Goal: Task Accomplishment & Management: Use online tool/utility

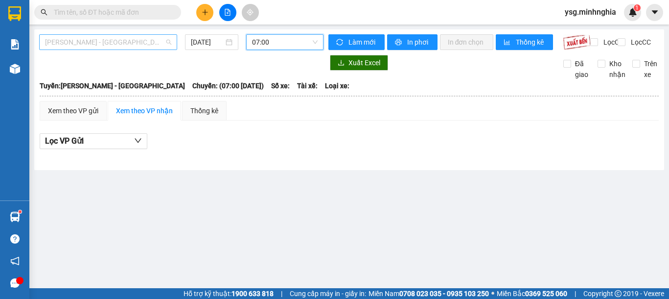
click at [149, 41] on span "[PERSON_NAME] - [GEOGRAPHIC_DATA]" at bounding box center [108, 42] width 126 height 15
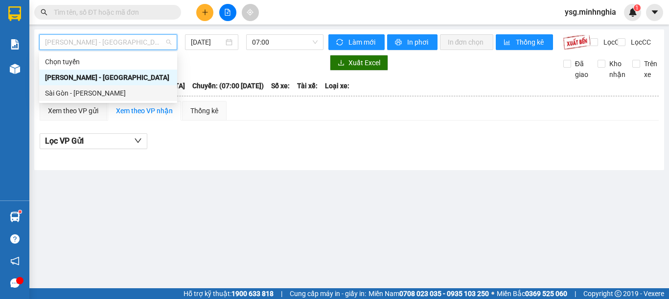
click at [100, 90] on div "Sài Gòn - [PERSON_NAME]" at bounding box center [108, 93] width 126 height 11
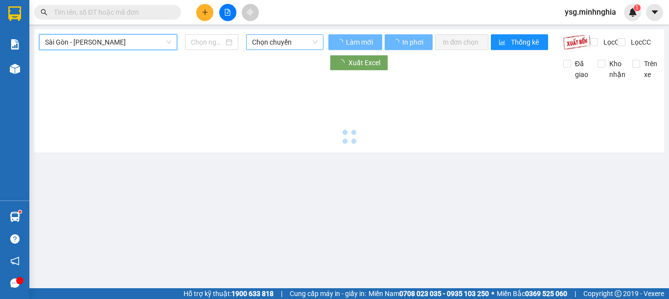
type input "[DATE]"
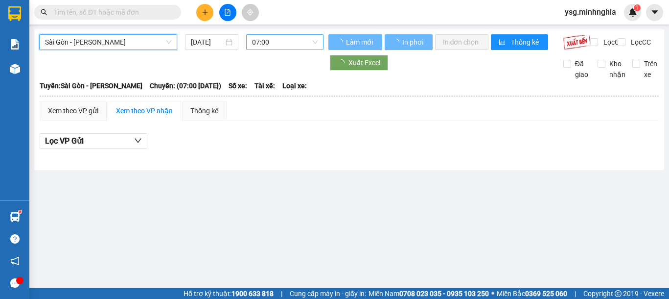
click at [278, 40] on span "07:00" at bounding box center [285, 42] width 66 height 15
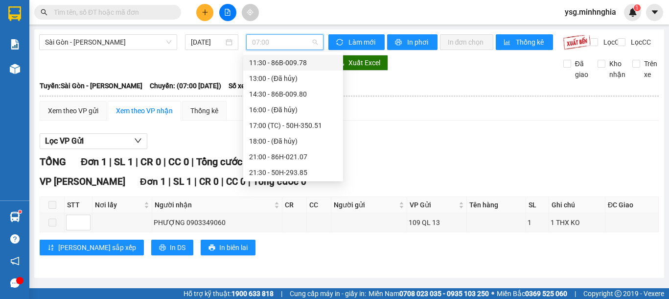
scroll to position [110, 0]
click at [297, 78] on div "14:30 - 86B-009.80" at bounding box center [293, 77] width 88 height 11
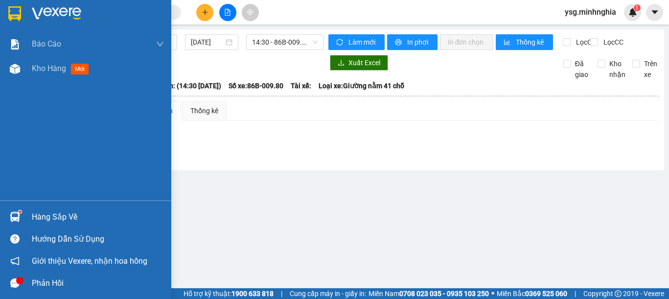
click at [0, 83] on div "Báo cáo Báo cáo dòng tiền (nhân viên) Doanh số tạo đơn theo VP gửi (nhân viên) …" at bounding box center [85, 116] width 171 height 168
click at [0, 77] on div "Kho hàng mới" at bounding box center [85, 68] width 171 height 24
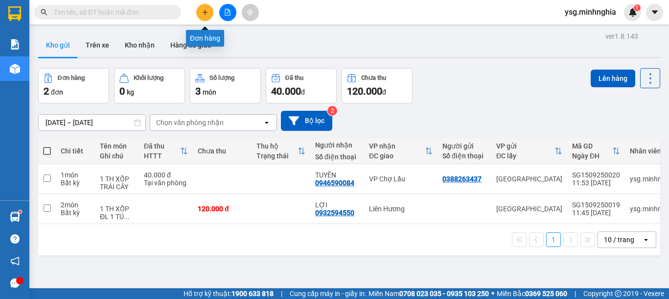
click at [207, 13] on icon "plus" at bounding box center [205, 12] width 7 height 7
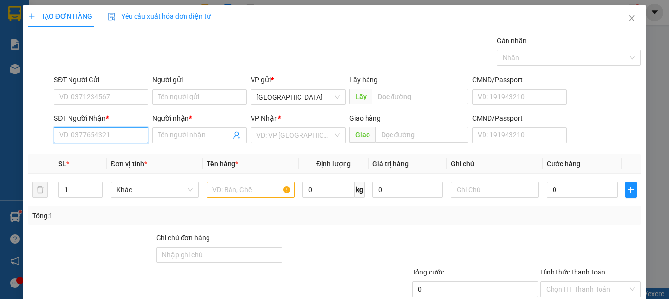
click at [101, 133] on input "SĐT Người Nhận *" at bounding box center [101, 135] width 94 height 16
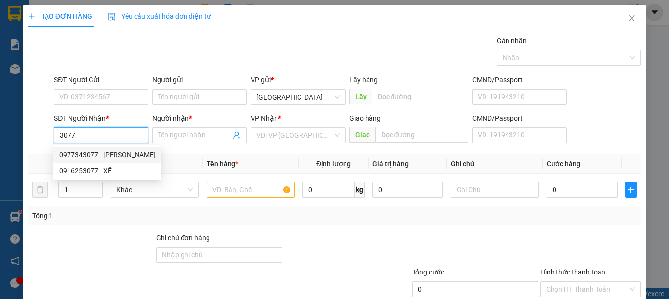
click at [100, 152] on div "0977343077 - XUÂN THẢO" at bounding box center [107, 154] width 96 height 11
type input "0977343077"
type input "XUÂN THẢO"
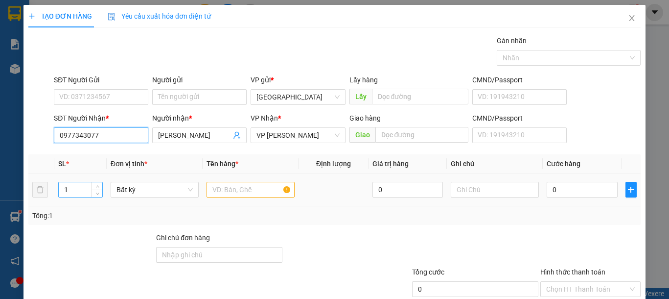
type input "0977343077"
click at [71, 186] on input "1" at bounding box center [81, 189] width 44 height 15
type input "11"
click at [223, 190] on input "text" at bounding box center [251, 190] width 88 height 16
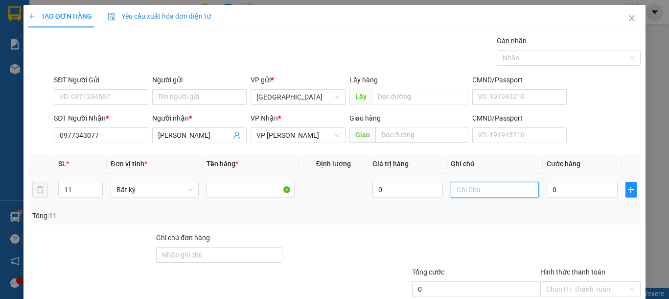
click at [487, 188] on input "text" at bounding box center [495, 190] width 88 height 16
type input "11 BAO XANH VẢI"
click at [571, 193] on input "0" at bounding box center [582, 190] width 70 height 16
type input "8"
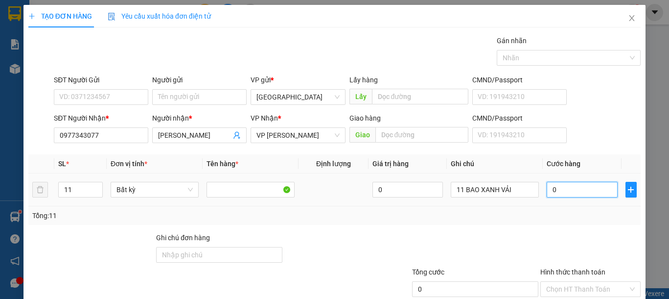
type input "8"
type input "88"
type input "880"
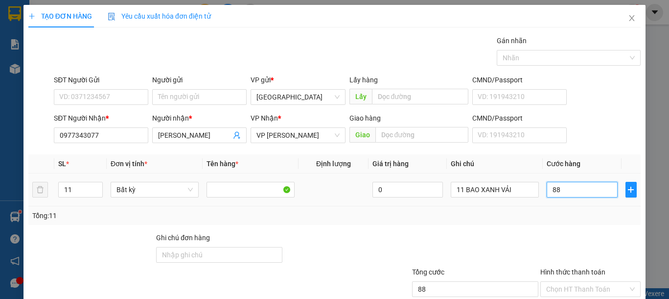
type input "880"
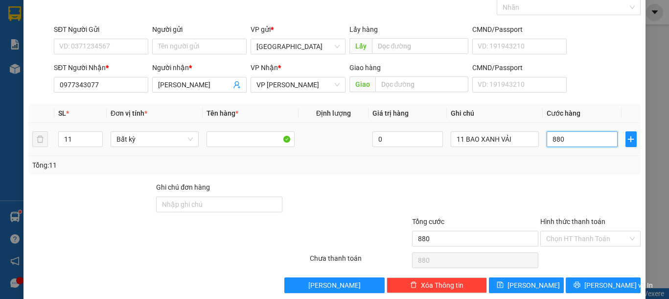
scroll to position [64, 0]
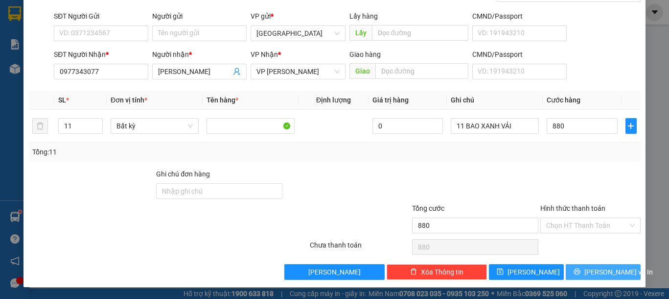
type input "880.000"
click at [584, 267] on button "Lưu và In" at bounding box center [603, 272] width 75 height 16
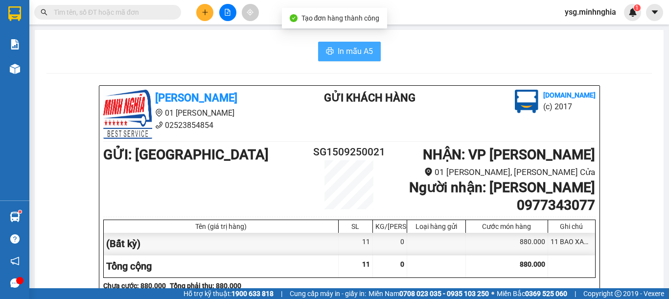
click at [365, 57] on span "In mẫu A5" at bounding box center [355, 51] width 35 height 12
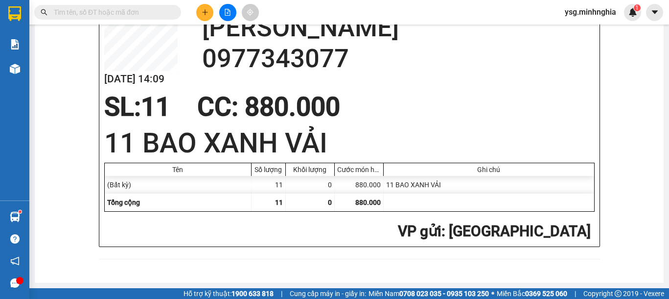
click at [339, 191] on div "880.000" at bounding box center [359, 185] width 49 height 18
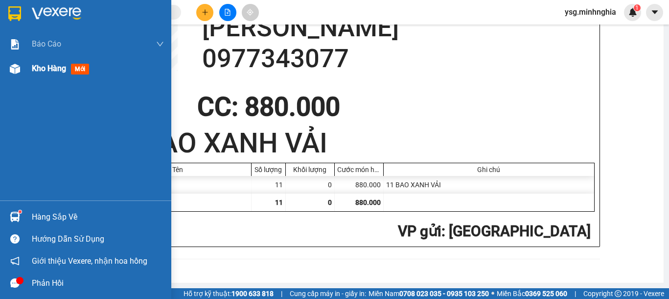
click at [10, 63] on div at bounding box center [14, 68] width 17 height 17
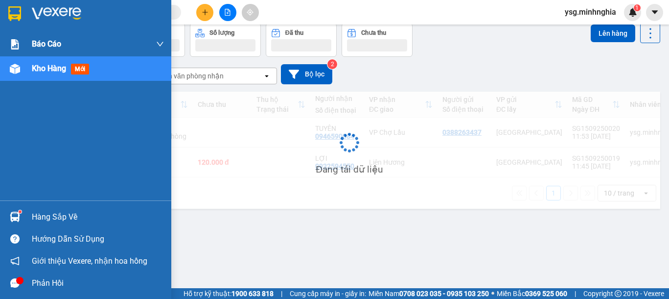
scroll to position [45, 0]
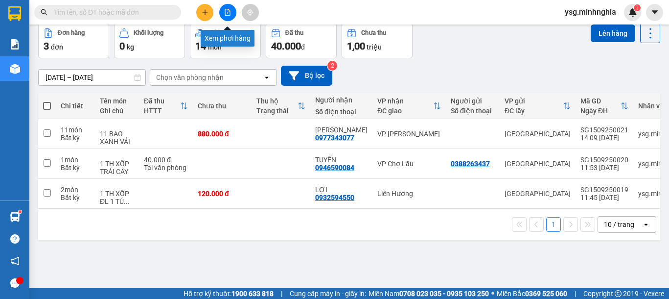
click at [230, 10] on icon "file-add" at bounding box center [227, 12] width 7 height 7
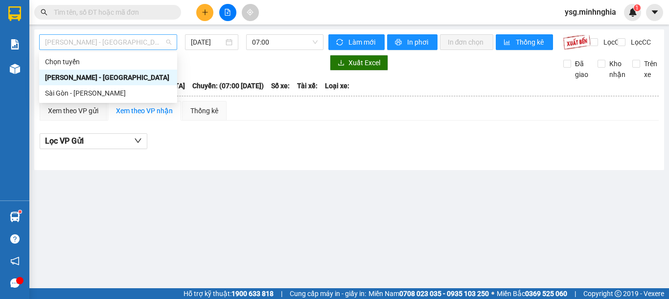
click at [137, 41] on span "[PERSON_NAME] - [GEOGRAPHIC_DATA]" at bounding box center [108, 42] width 126 height 15
click at [103, 91] on div "Sài Gòn - [PERSON_NAME]" at bounding box center [108, 93] width 126 height 11
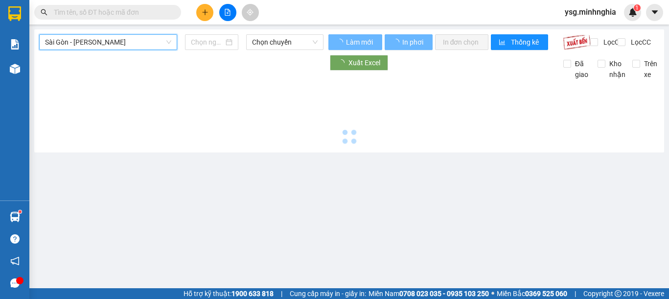
type input "[DATE]"
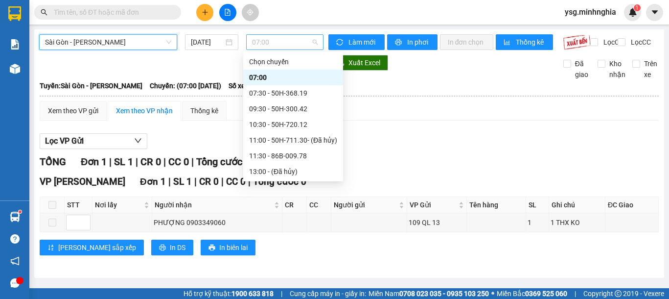
click at [267, 42] on span "07:00" at bounding box center [285, 42] width 66 height 15
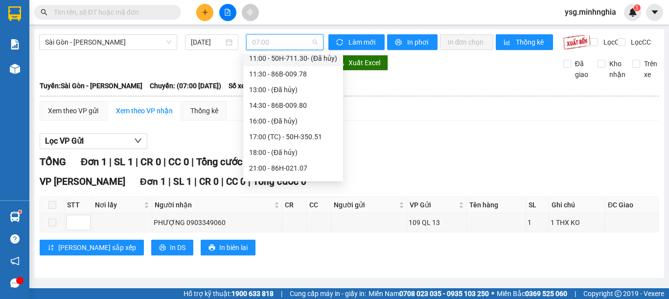
scroll to position [110, 0]
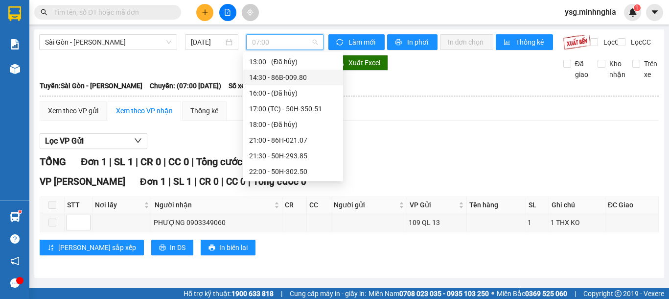
click at [272, 80] on div "14:30 - 86B-009.80" at bounding box center [293, 77] width 88 height 11
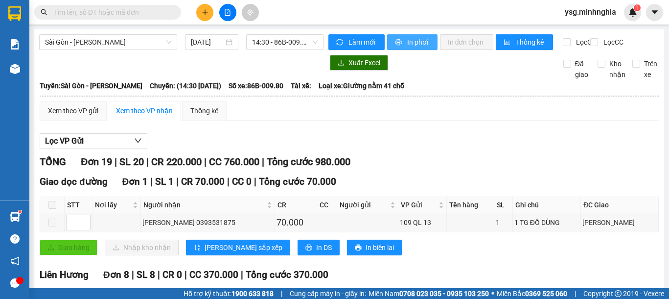
click at [409, 45] on span "In phơi" at bounding box center [418, 42] width 23 height 11
click at [150, 46] on span "Sài Gòn - [PERSON_NAME]" at bounding box center [108, 42] width 126 height 15
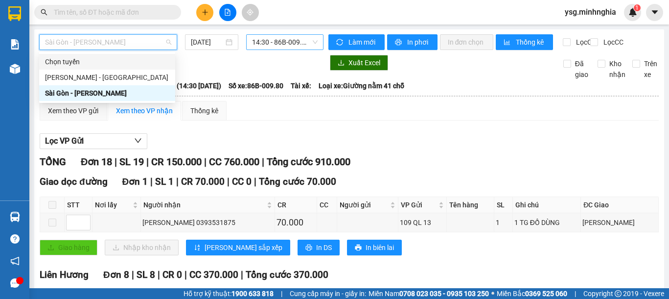
click at [252, 48] on span "14:30 - 86B-009.80" at bounding box center [285, 42] width 66 height 15
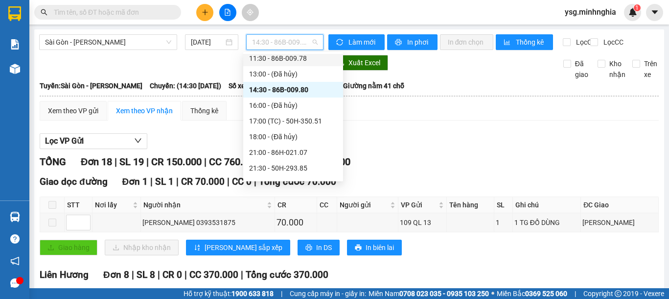
scroll to position [110, 0]
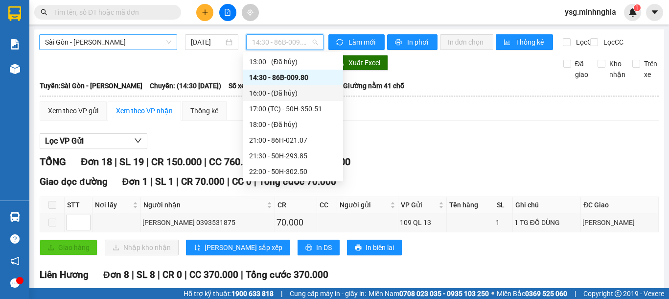
click at [140, 45] on span "Sài Gòn - [PERSON_NAME]" at bounding box center [108, 42] width 126 height 15
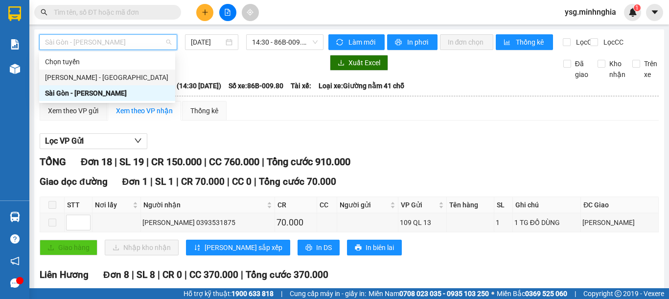
click at [129, 73] on div "[PERSON_NAME] - [GEOGRAPHIC_DATA]" at bounding box center [107, 77] width 124 height 11
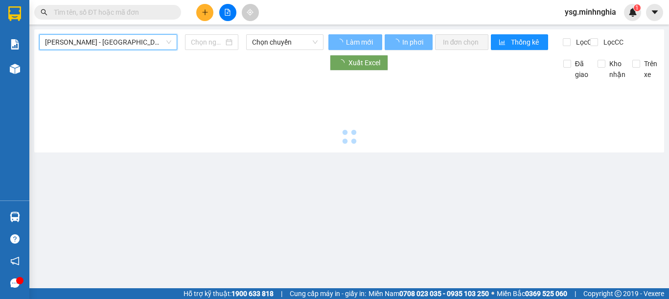
type input "[DATE]"
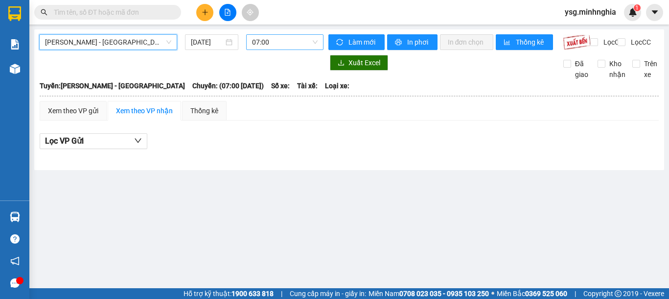
click at [274, 46] on span "07:00" at bounding box center [285, 42] width 66 height 15
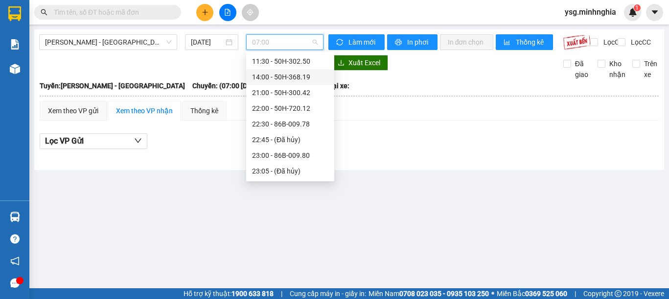
scroll to position [78, 0]
click at [165, 38] on span "[PERSON_NAME] - [GEOGRAPHIC_DATA]" at bounding box center [108, 42] width 126 height 15
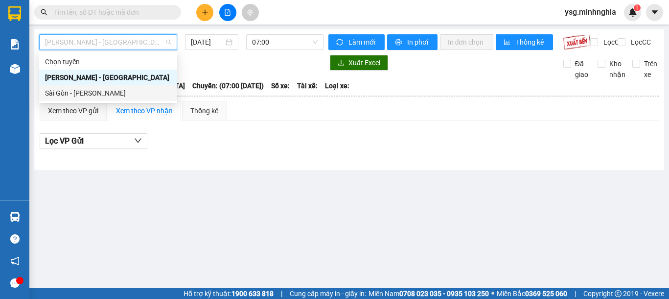
click at [139, 92] on div "Sài Gòn - [PERSON_NAME]" at bounding box center [108, 93] width 126 height 11
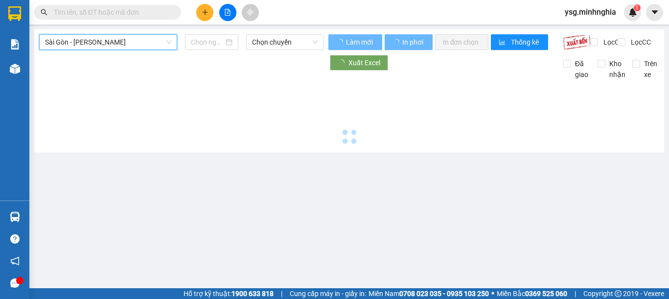
type input "[DATE]"
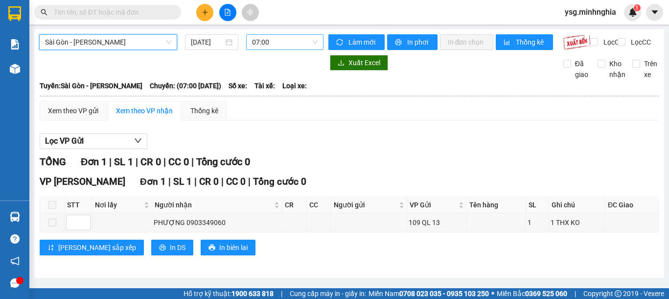
click at [289, 42] on span "07:00" at bounding box center [285, 42] width 66 height 15
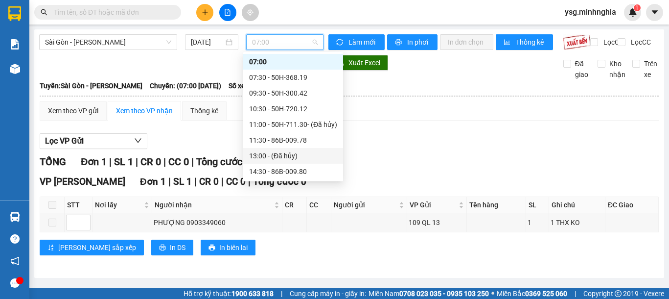
scroll to position [110, 0]
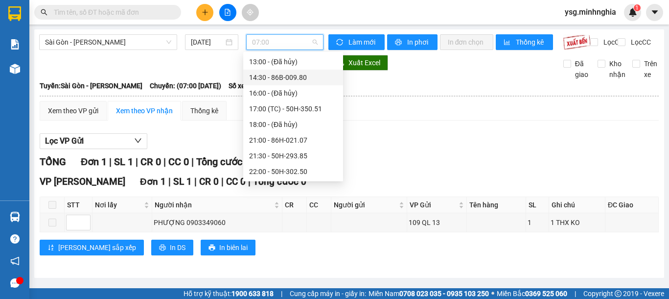
click at [286, 70] on div "14:30 - 86B-009.80" at bounding box center [293, 77] width 100 height 16
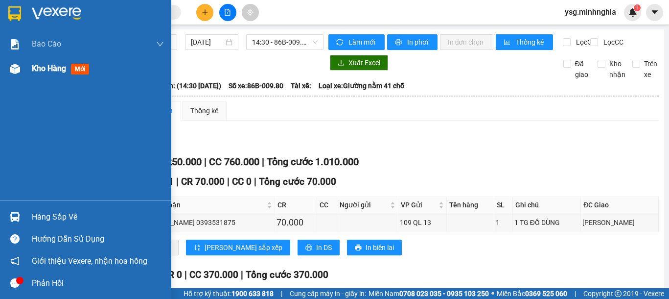
click at [10, 68] on img at bounding box center [15, 69] width 10 height 10
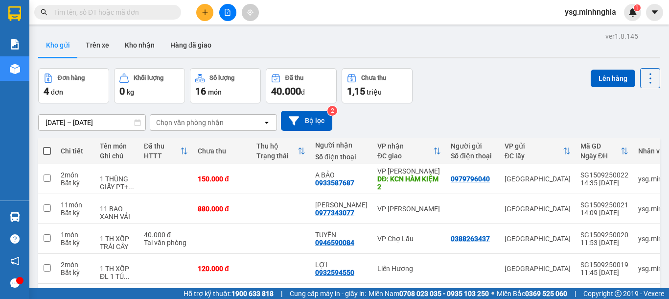
click at [50, 150] on span at bounding box center [47, 151] width 8 height 8
click at [47, 146] on input "checkbox" at bounding box center [47, 146] width 0 height 0
checkbox input "true"
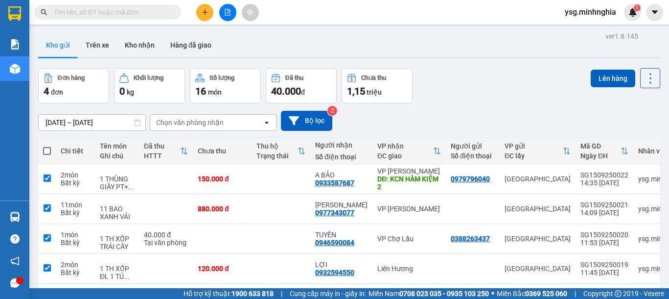
checkbox input "true"
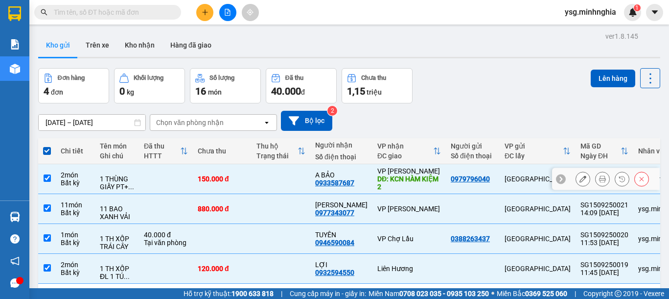
scroll to position [45, 0]
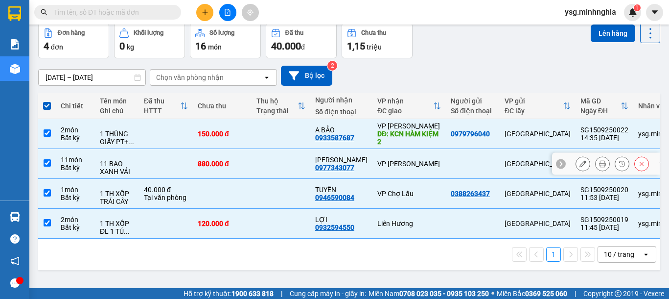
click at [249, 163] on td "880.000 đ" at bounding box center [222, 164] width 59 height 30
checkbox input "false"
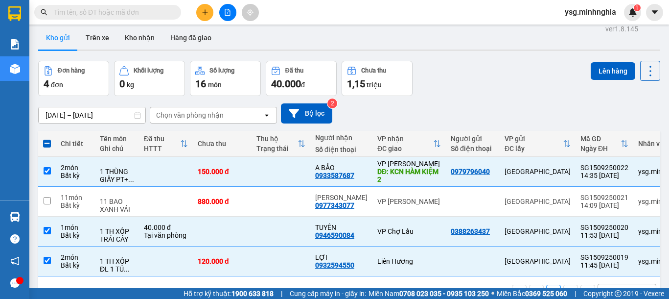
scroll to position [0, 0]
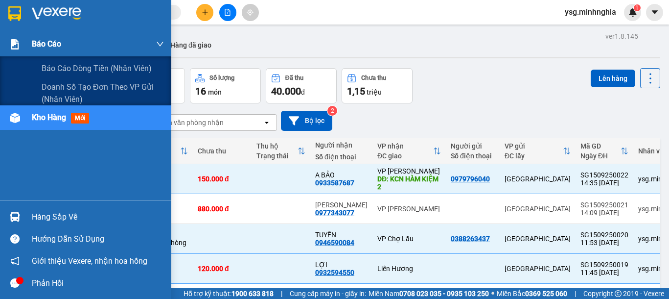
click at [15, 52] on div at bounding box center [14, 44] width 17 height 17
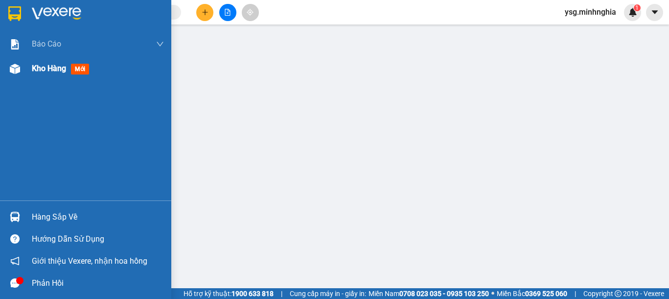
click at [30, 69] on div "Kho hàng mới" at bounding box center [85, 68] width 171 height 24
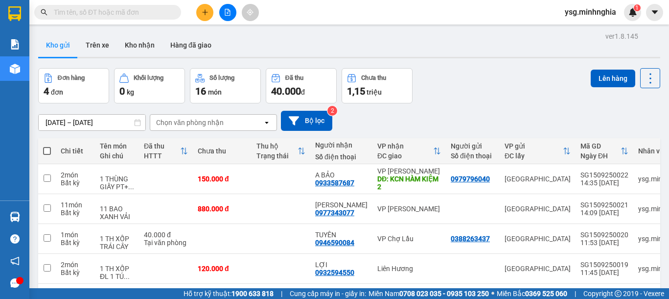
click at [37, 145] on div "ver 1.8.145 Kho gửi Trên xe Kho nhận Hàng đã giao Đơn hàng 4 đơn Khối lượng 0 k…" at bounding box center [349, 178] width 630 height 299
click at [53, 146] on th at bounding box center [47, 151] width 18 height 26
click at [158, 206] on td at bounding box center [166, 209] width 54 height 30
checkbox input "true"
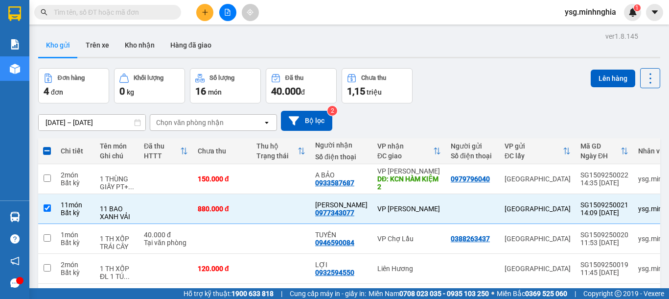
click at [54, 150] on th at bounding box center [47, 151] width 18 height 26
click at [46, 150] on span at bounding box center [47, 151] width 8 height 8
click at [47, 146] on input "checkbox" at bounding box center [47, 146] width 0 height 0
checkbox input "true"
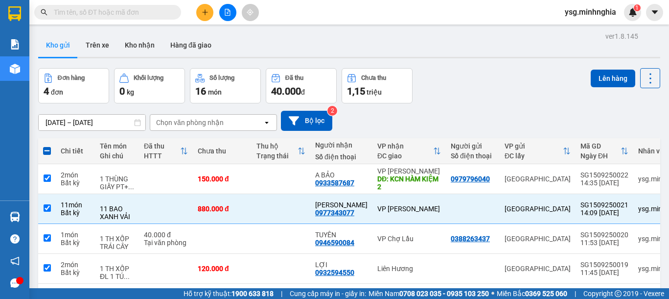
checkbox input "true"
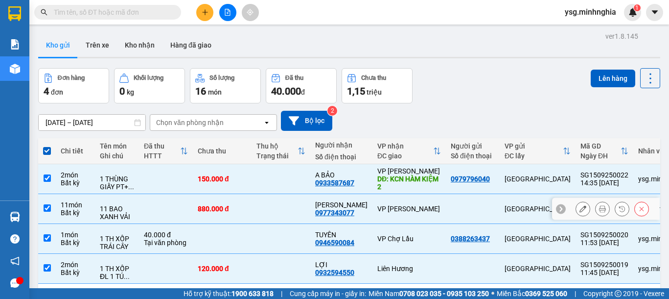
click at [93, 215] on td "11 món Bất kỳ" at bounding box center [75, 209] width 39 height 30
checkbox input "false"
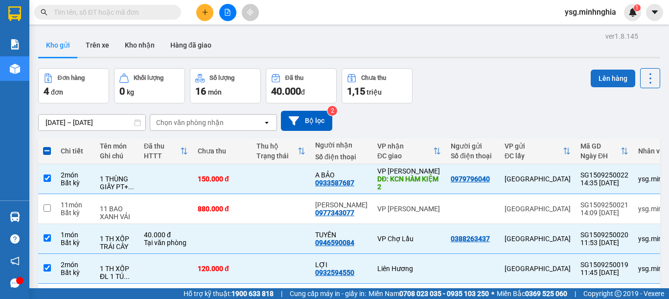
click at [599, 77] on button "Lên hàng" at bounding box center [613, 78] width 45 height 18
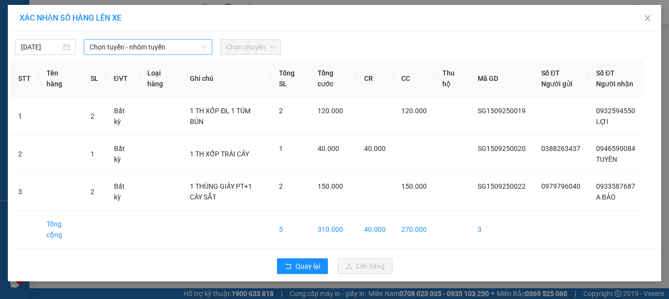
click at [147, 54] on div "Chọn tuyến - nhóm tuyến" at bounding box center [148, 47] width 129 height 16
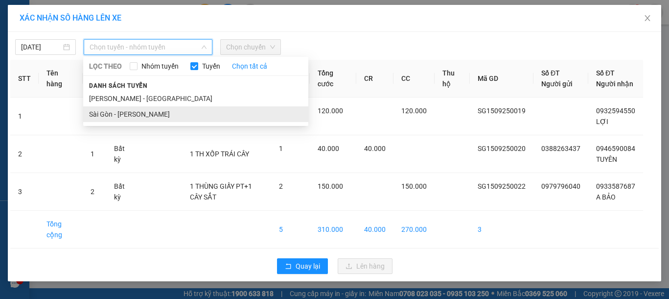
click at [113, 117] on li "Sài Gòn - [PERSON_NAME]" at bounding box center [195, 114] width 225 height 16
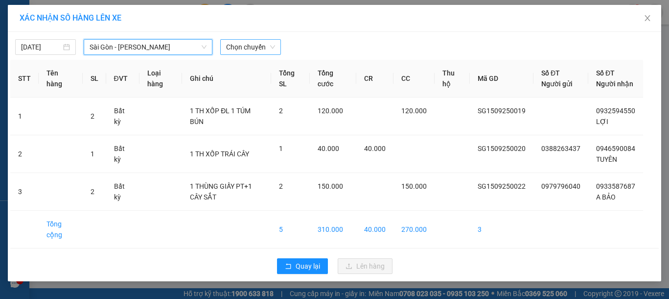
click at [249, 42] on span "Chọn chuyến" at bounding box center [250, 47] width 49 height 15
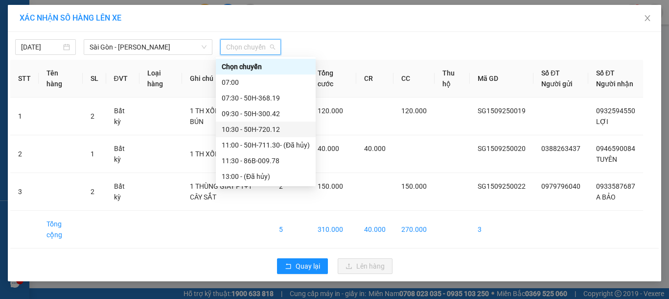
scroll to position [110, 0]
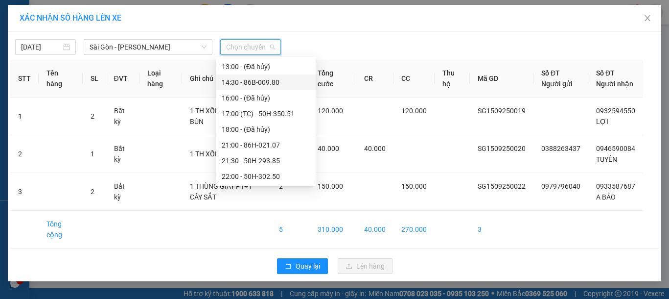
click at [259, 85] on div "14:30 - 86B-009.80" at bounding box center [266, 82] width 88 height 11
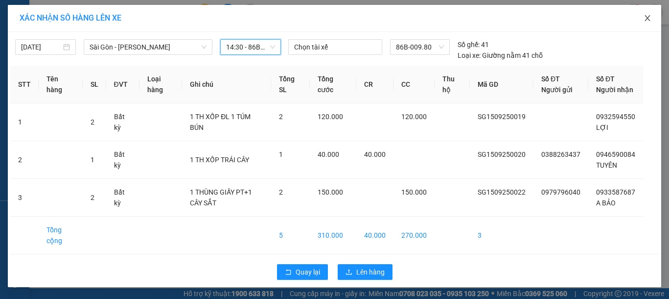
click at [637, 17] on span "Close" at bounding box center [647, 18] width 27 height 27
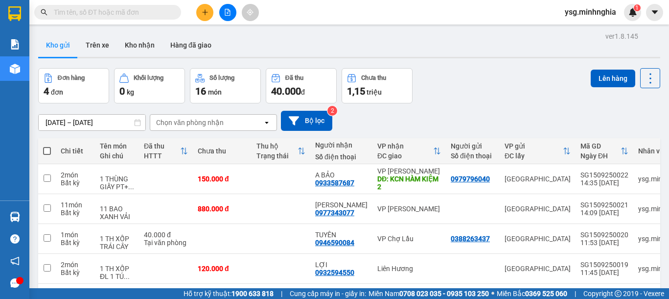
click at [45, 151] on span at bounding box center [47, 151] width 8 height 8
click at [47, 146] on input "checkbox" at bounding box center [47, 146] width 0 height 0
checkbox input "true"
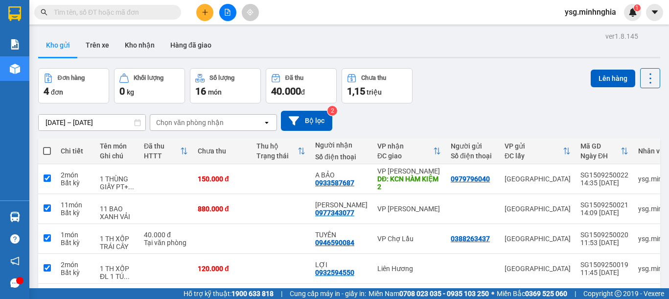
checkbox input "true"
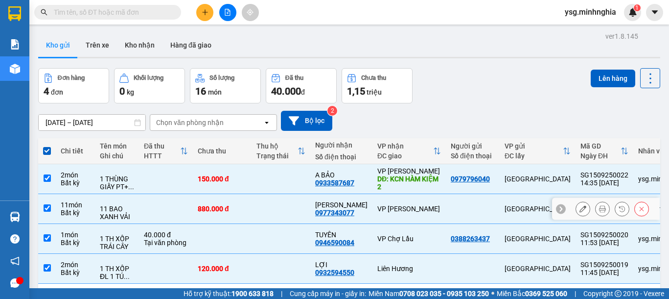
click at [169, 210] on td at bounding box center [166, 209] width 54 height 30
checkbox input "false"
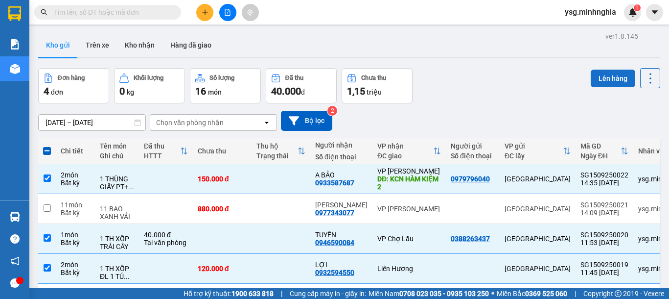
click at [606, 80] on button "Lên hàng" at bounding box center [613, 78] width 45 height 18
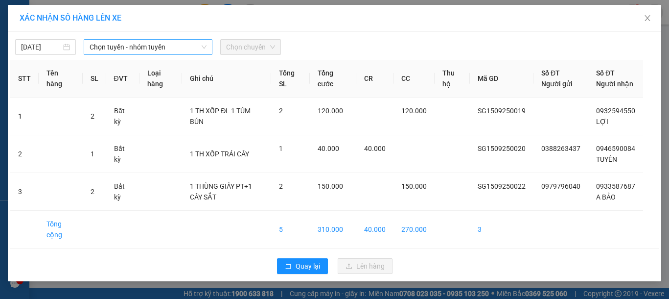
click at [159, 43] on span "Chọn tuyến - nhóm tuyến" at bounding box center [148, 47] width 117 height 15
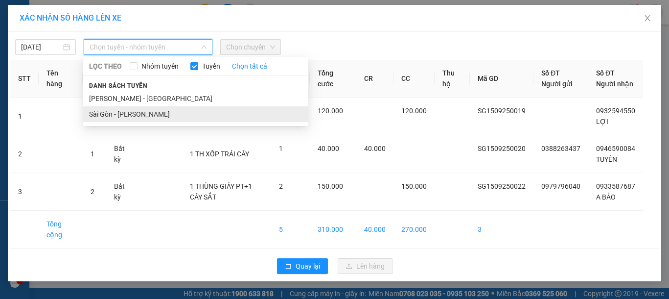
click at [142, 114] on li "Sài Gòn - [PERSON_NAME]" at bounding box center [195, 114] width 225 height 16
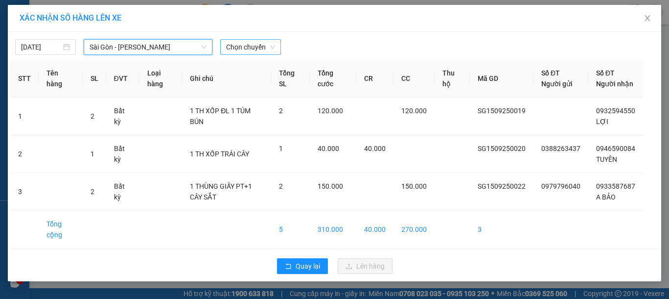
click at [258, 48] on span "Chọn chuyến" at bounding box center [250, 47] width 49 height 15
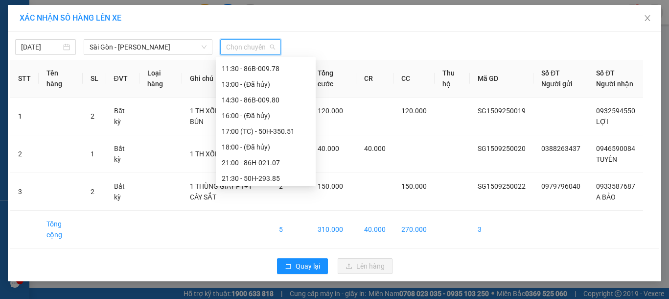
scroll to position [110, 0]
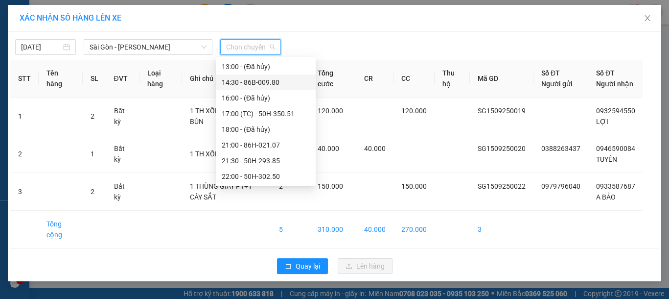
click at [263, 82] on div "14:30 - 86B-009.80" at bounding box center [266, 82] width 88 height 11
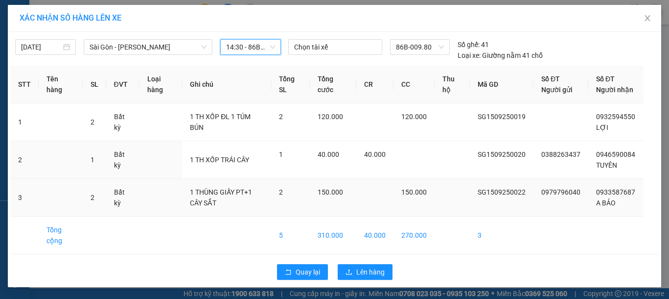
scroll to position [11, 0]
click at [377, 271] on span "Lên hàng" at bounding box center [370, 271] width 28 height 11
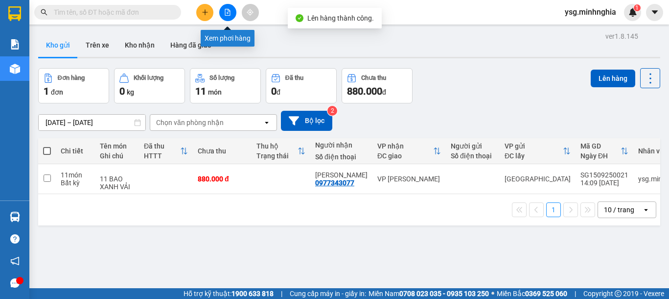
click at [225, 14] on icon "file-add" at bounding box center [227, 12] width 7 height 7
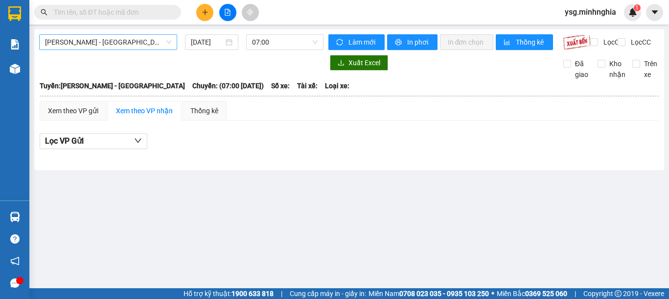
click at [148, 40] on span "[PERSON_NAME] - [GEOGRAPHIC_DATA]" at bounding box center [108, 42] width 126 height 15
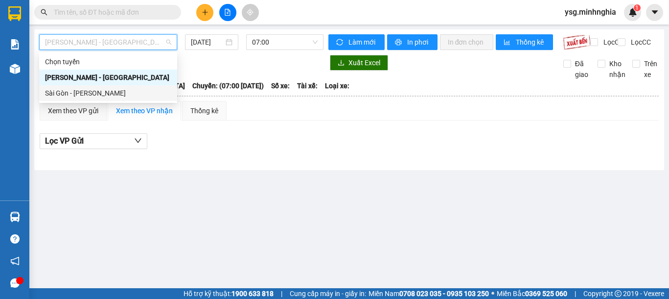
click at [115, 92] on div "Sài Gòn - [PERSON_NAME]" at bounding box center [108, 93] width 126 height 11
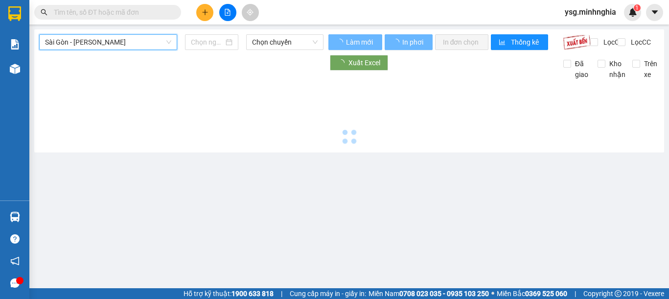
type input "[DATE]"
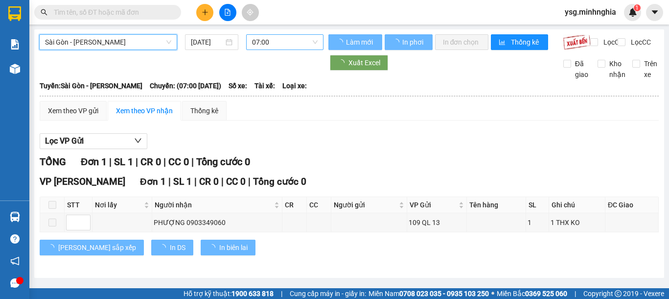
click at [300, 42] on span "07:00" at bounding box center [285, 42] width 66 height 15
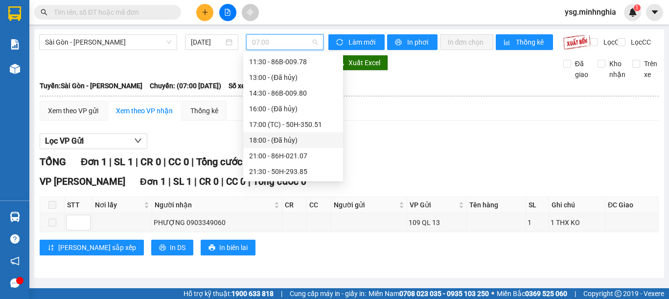
scroll to position [110, 0]
click at [280, 75] on div "14:30 - 86B-009.80" at bounding box center [293, 77] width 88 height 11
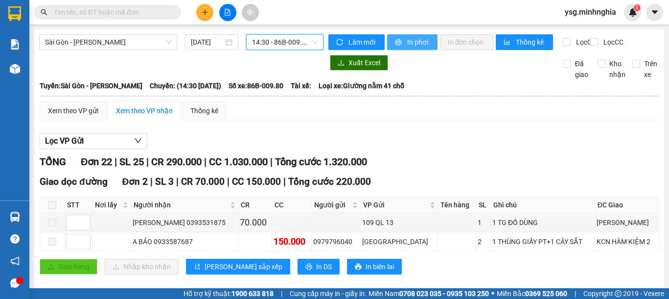
click at [407, 41] on span "In phơi" at bounding box center [418, 42] width 23 height 11
click at [212, 13] on button at bounding box center [204, 12] width 17 height 17
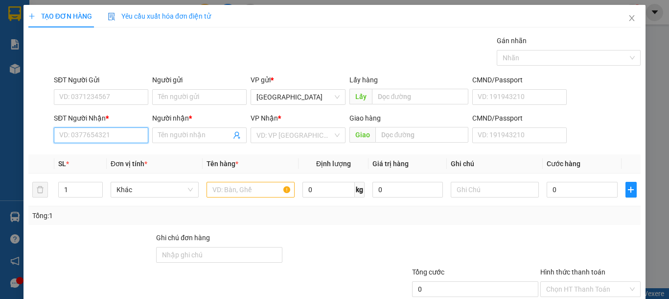
click at [95, 134] on input "SĐT Người Nhận *" at bounding box center [101, 135] width 94 height 16
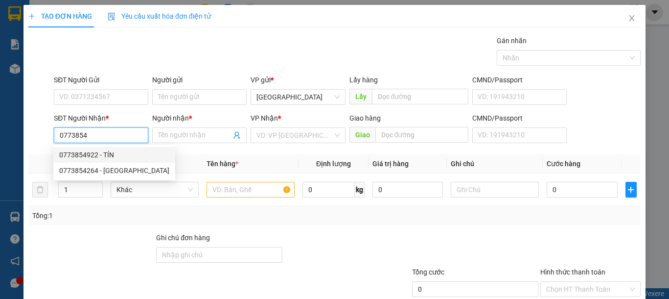
click at [96, 150] on div "0773854922 - TÍN" at bounding box center [114, 154] width 110 height 11
type input "0773854922"
type input "TÍN"
type input "BẦU ỐC"
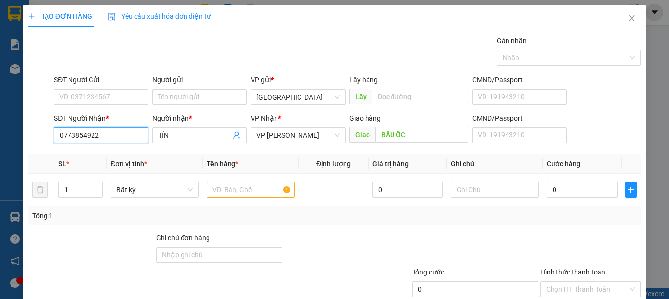
type input "0773854922"
click at [107, 87] on div "SĐT Người Gửi" at bounding box center [101, 81] width 94 height 15
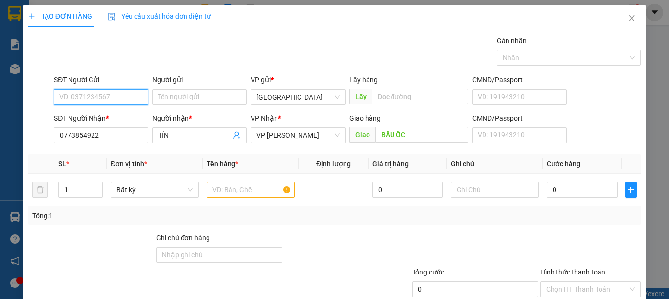
click at [109, 93] on input "SĐT Người Gửi" at bounding box center [101, 97] width 94 height 16
click at [112, 111] on div "0395864221" at bounding box center [99, 116] width 81 height 11
type input "0395864221"
click at [238, 197] on input "text" at bounding box center [251, 190] width 88 height 16
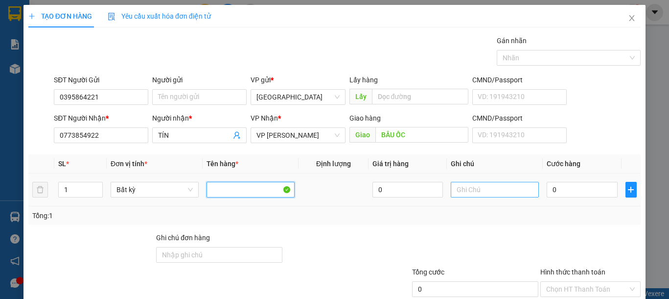
type input "1"
click at [488, 188] on input "text" at bounding box center [495, 190] width 88 height 16
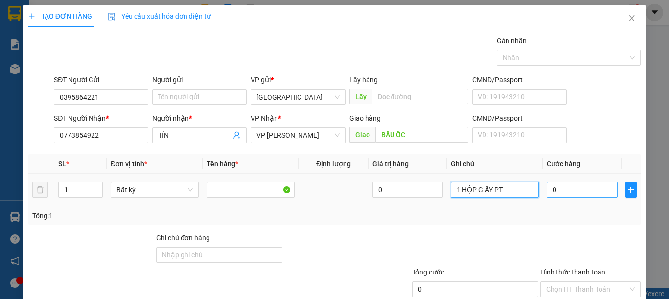
type input "1 HỘP GIẤY PT"
click at [572, 189] on td "0" at bounding box center [582, 189] width 78 height 33
click at [573, 190] on input "0" at bounding box center [582, 190] width 70 height 16
type input "5"
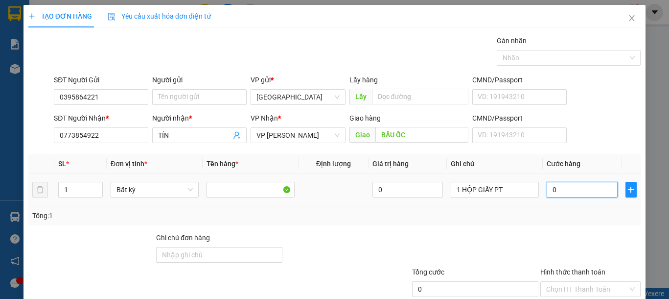
type input "5"
type input "50"
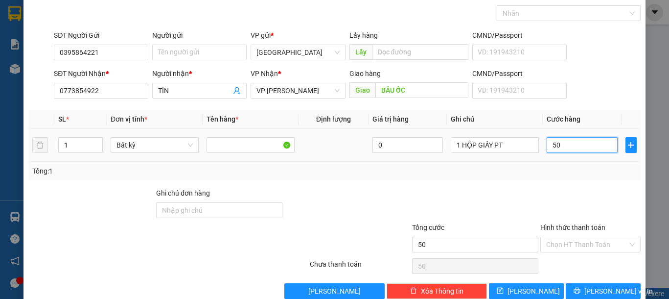
scroll to position [64, 0]
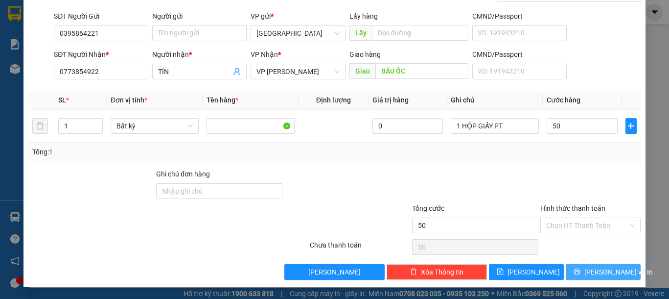
type input "50.000"
click at [589, 266] on span "Lưu và In" at bounding box center [618, 271] width 69 height 11
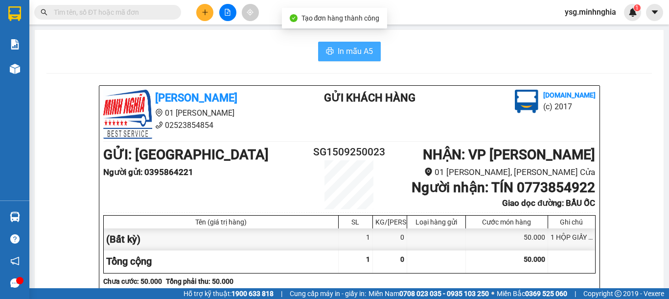
click at [341, 55] on span "In mẫu A5" at bounding box center [355, 51] width 35 height 12
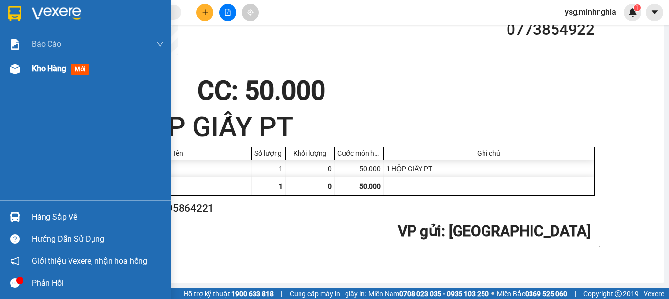
click at [16, 68] on img at bounding box center [15, 69] width 10 height 10
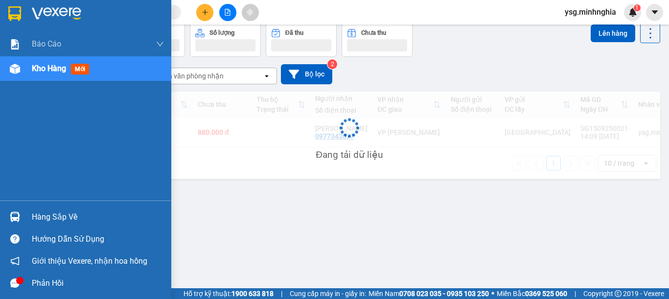
scroll to position [45, 0]
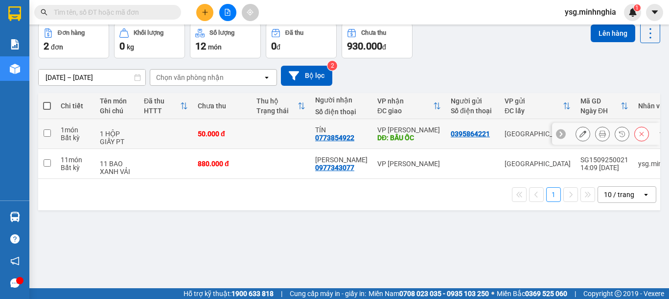
click at [272, 130] on td at bounding box center [281, 134] width 59 height 30
checkbox input "true"
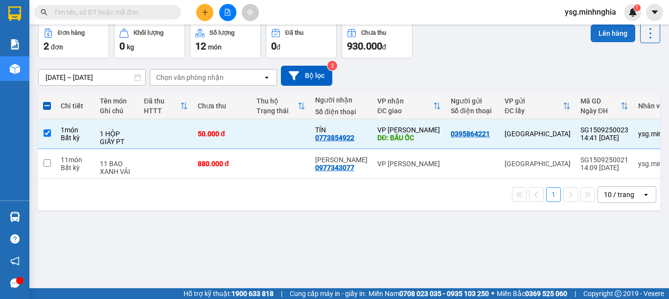
click at [601, 38] on button "Lên hàng" at bounding box center [613, 33] width 45 height 18
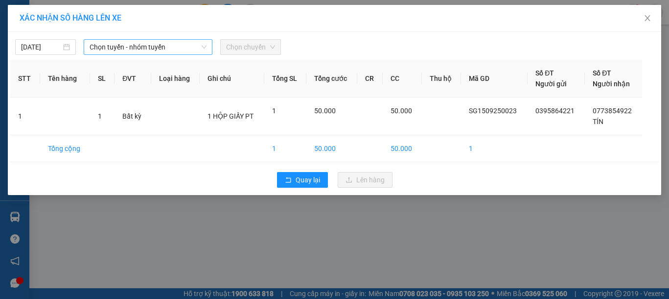
click at [163, 52] on span "Chọn tuyến - nhóm tuyến" at bounding box center [148, 47] width 117 height 15
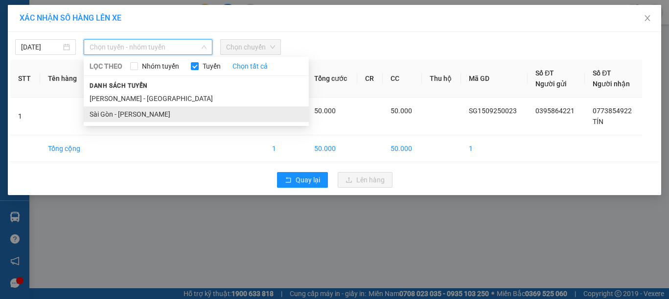
click at [135, 114] on li "Sài Gòn - [PERSON_NAME]" at bounding box center [196, 114] width 225 height 16
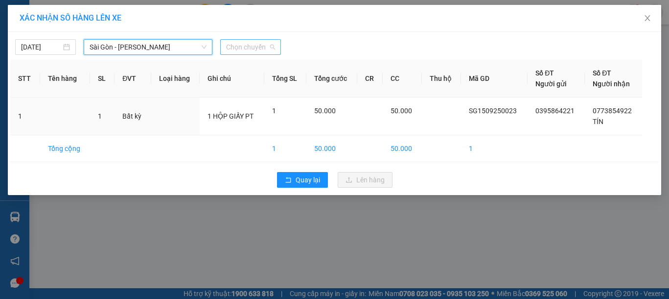
click at [253, 50] on span "Chọn chuyến" at bounding box center [250, 47] width 49 height 15
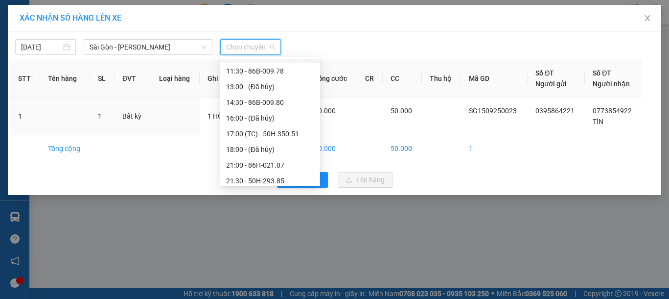
scroll to position [110, 0]
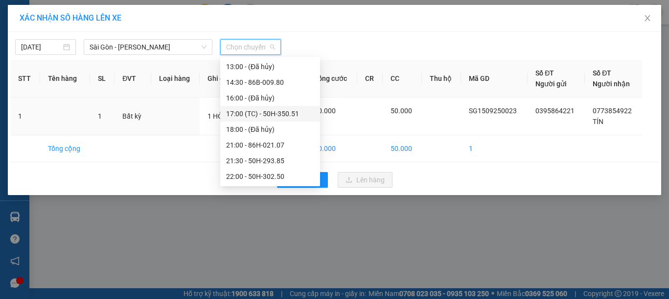
click at [262, 109] on div "17:00 (TC) - 50H-350.51" at bounding box center [270, 113] width 88 height 11
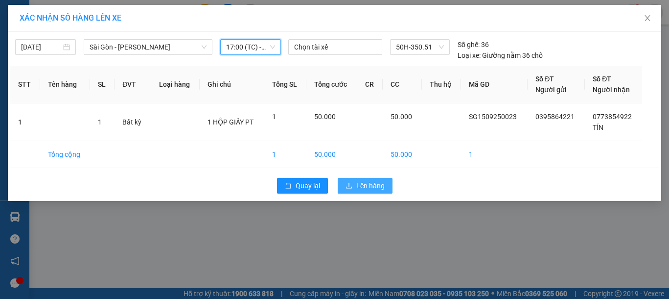
click at [372, 185] on span "Lên hàng" at bounding box center [370, 185] width 28 height 11
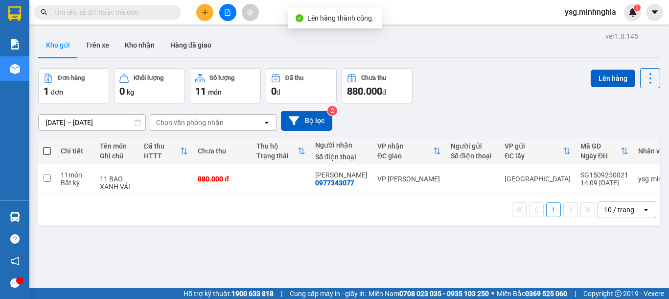
click at [226, 14] on icon "file-add" at bounding box center [227, 12] width 7 height 7
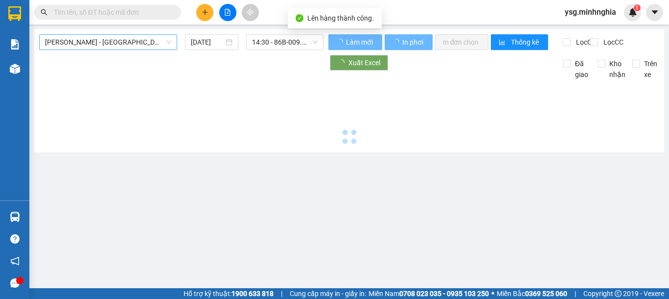
click at [154, 35] on span "[PERSON_NAME] - [GEOGRAPHIC_DATA]" at bounding box center [108, 42] width 126 height 15
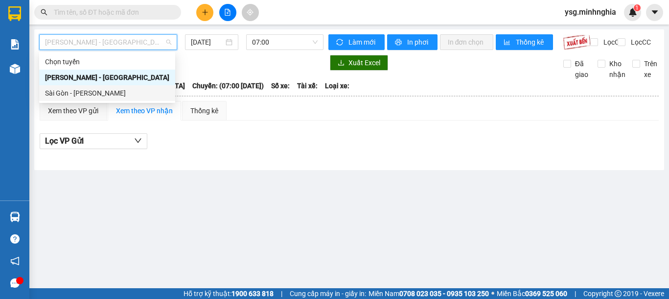
click at [127, 95] on div "Sài Gòn - [PERSON_NAME]" at bounding box center [107, 93] width 124 height 11
type input "[DATE]"
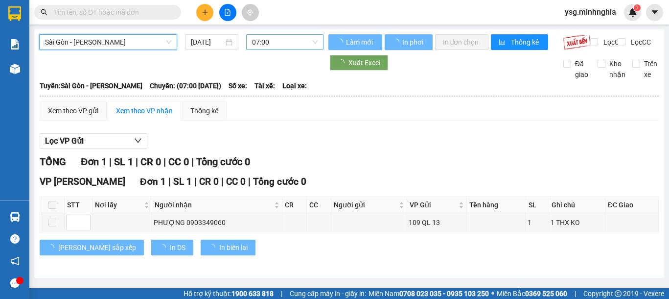
click at [255, 40] on span "07:00" at bounding box center [285, 42] width 66 height 15
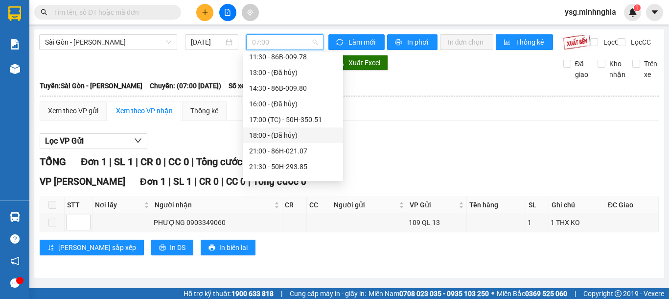
scroll to position [110, 0]
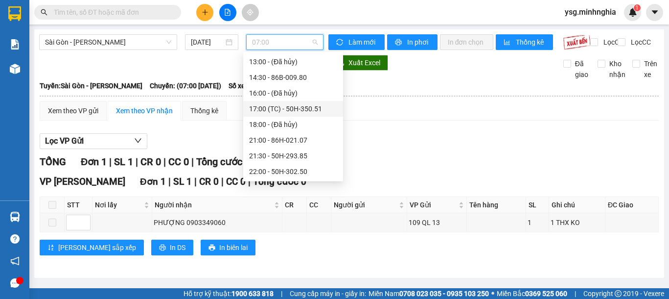
click at [282, 105] on div "17:00 (TC) - 50H-350.51" at bounding box center [293, 108] width 88 height 11
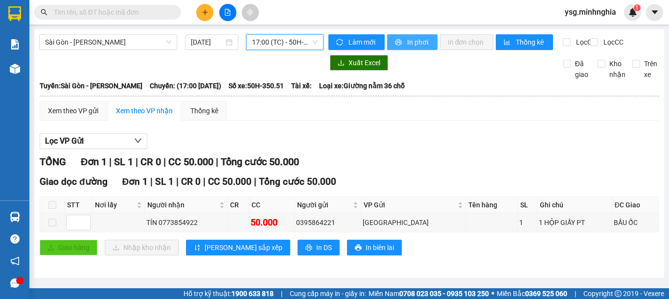
click at [395, 39] on icon "printer" at bounding box center [398, 42] width 7 height 7
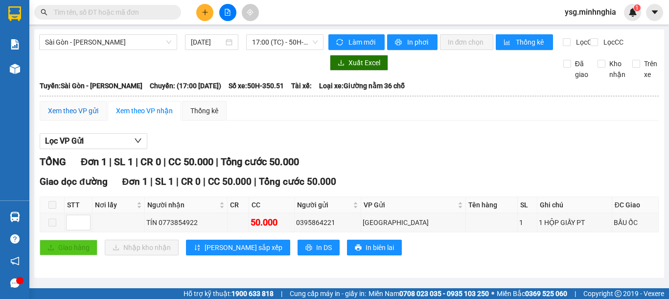
click at [83, 116] on div "Xem theo VP gửi" at bounding box center [73, 110] width 50 height 11
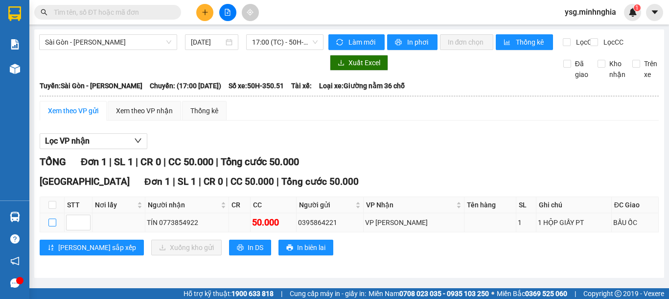
click at [48, 226] on input "checkbox" at bounding box center [52, 222] width 8 height 8
checkbox input "true"
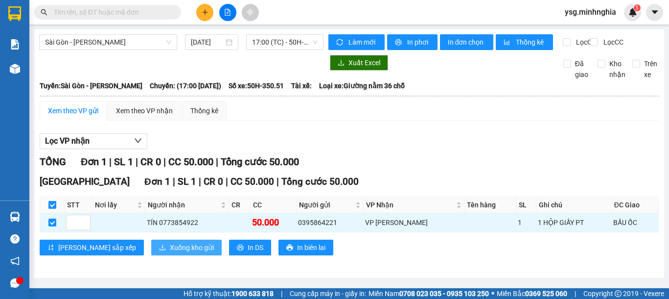
click at [170, 253] on span "Xuống kho gửi" at bounding box center [192, 247] width 44 height 11
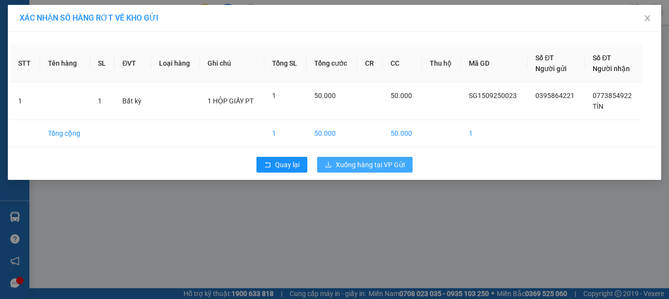
click at [393, 167] on span "Xuống hàng tại VP Gửi" at bounding box center [370, 164] width 69 height 11
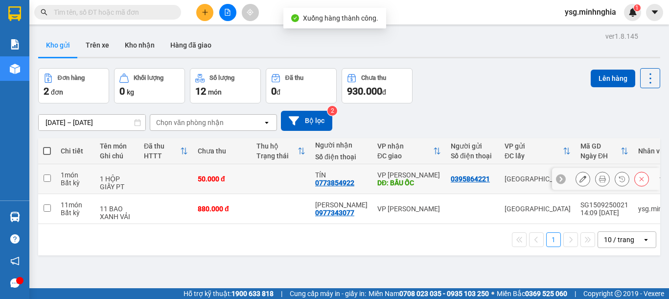
click at [190, 169] on td at bounding box center [166, 179] width 54 height 30
checkbox input "true"
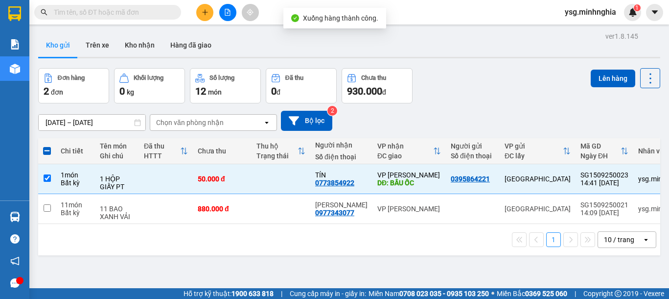
click at [591, 88] on div "Lên hàng" at bounding box center [625, 78] width 69 height 20
click at [593, 77] on button "Lên hàng" at bounding box center [613, 78] width 45 height 18
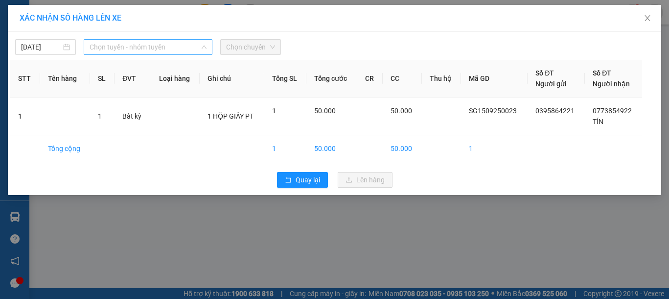
click at [98, 49] on span "Chọn tuyến - nhóm tuyến" at bounding box center [148, 47] width 117 height 15
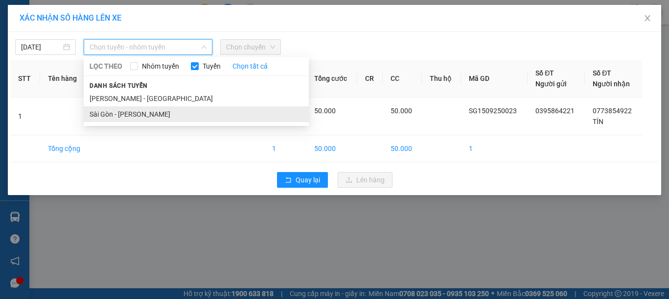
click at [99, 111] on li "Sài Gòn - [PERSON_NAME]" at bounding box center [196, 114] width 225 height 16
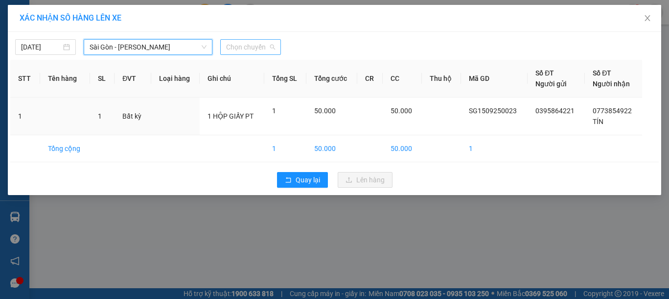
click at [248, 42] on span "Chọn chuyến" at bounding box center [250, 47] width 49 height 15
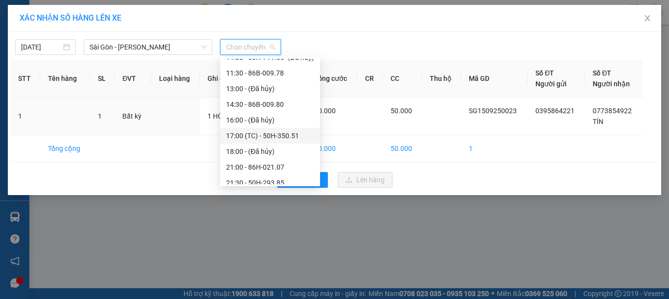
scroll to position [110, 0]
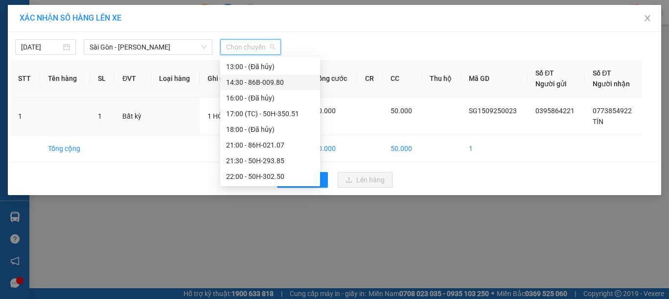
click at [268, 81] on div "14:30 - 86B-009.80" at bounding box center [270, 82] width 88 height 11
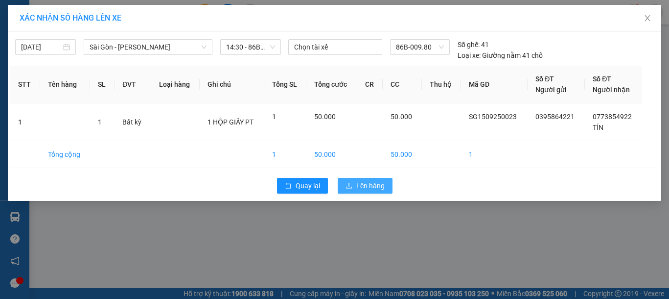
click at [364, 189] on span "Lên hàng" at bounding box center [370, 185] width 28 height 11
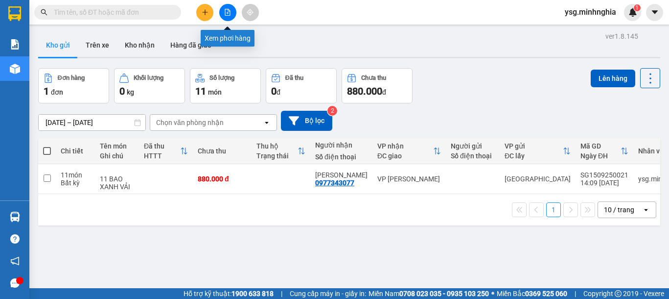
click at [226, 13] on icon "file-add" at bounding box center [227, 12] width 7 height 7
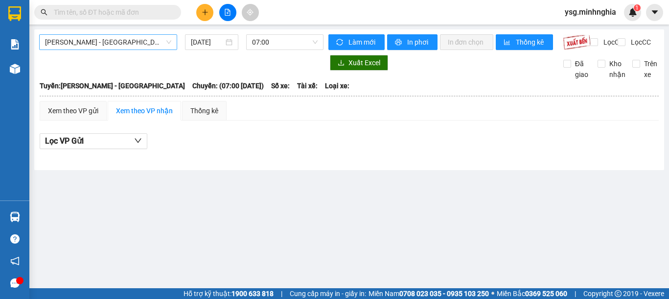
click at [173, 44] on div "[PERSON_NAME] - [GEOGRAPHIC_DATA]" at bounding box center [108, 42] width 138 height 16
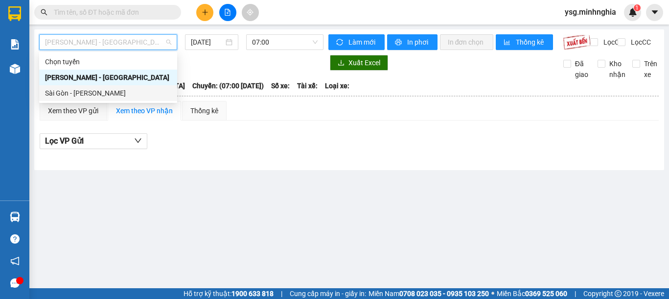
click at [137, 92] on div "Sài Gòn - [PERSON_NAME]" at bounding box center [108, 93] width 126 height 11
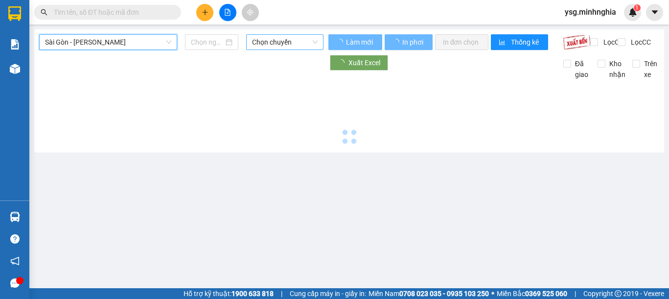
type input "[DATE]"
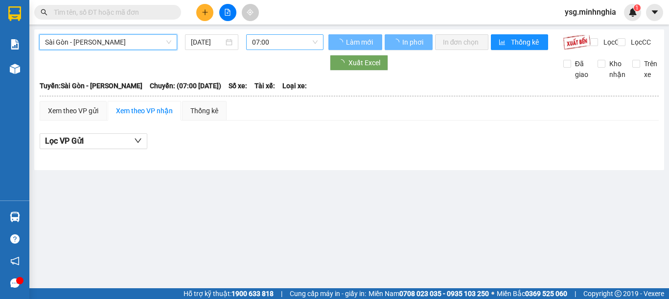
click at [314, 39] on div "07:00" at bounding box center [284, 42] width 77 height 16
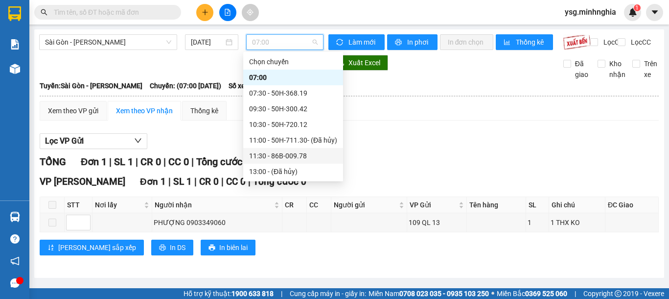
scroll to position [110, 0]
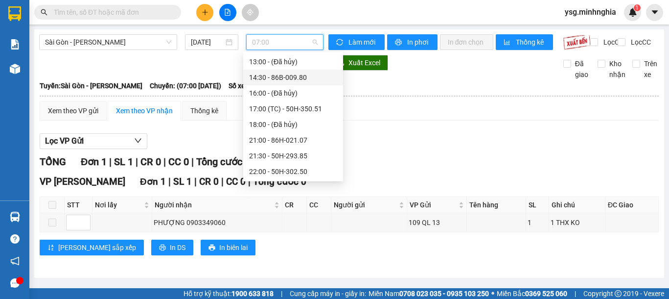
click at [295, 77] on div "14:30 - 86B-009.80" at bounding box center [293, 77] width 88 height 11
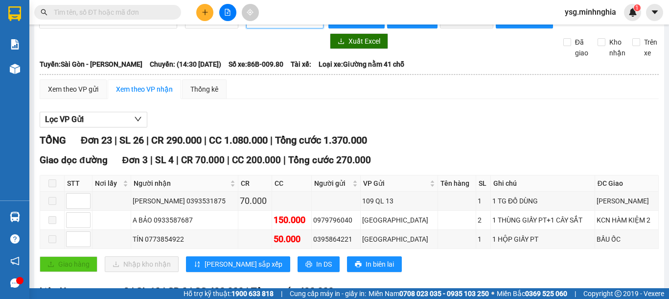
scroll to position [23, 0]
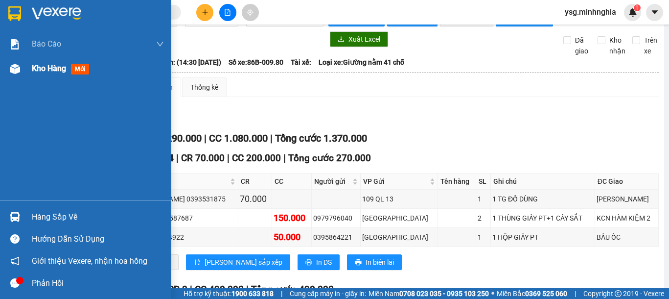
click at [20, 65] on img at bounding box center [15, 69] width 10 height 10
